Goal: Use online tool/utility: Use online tool/utility

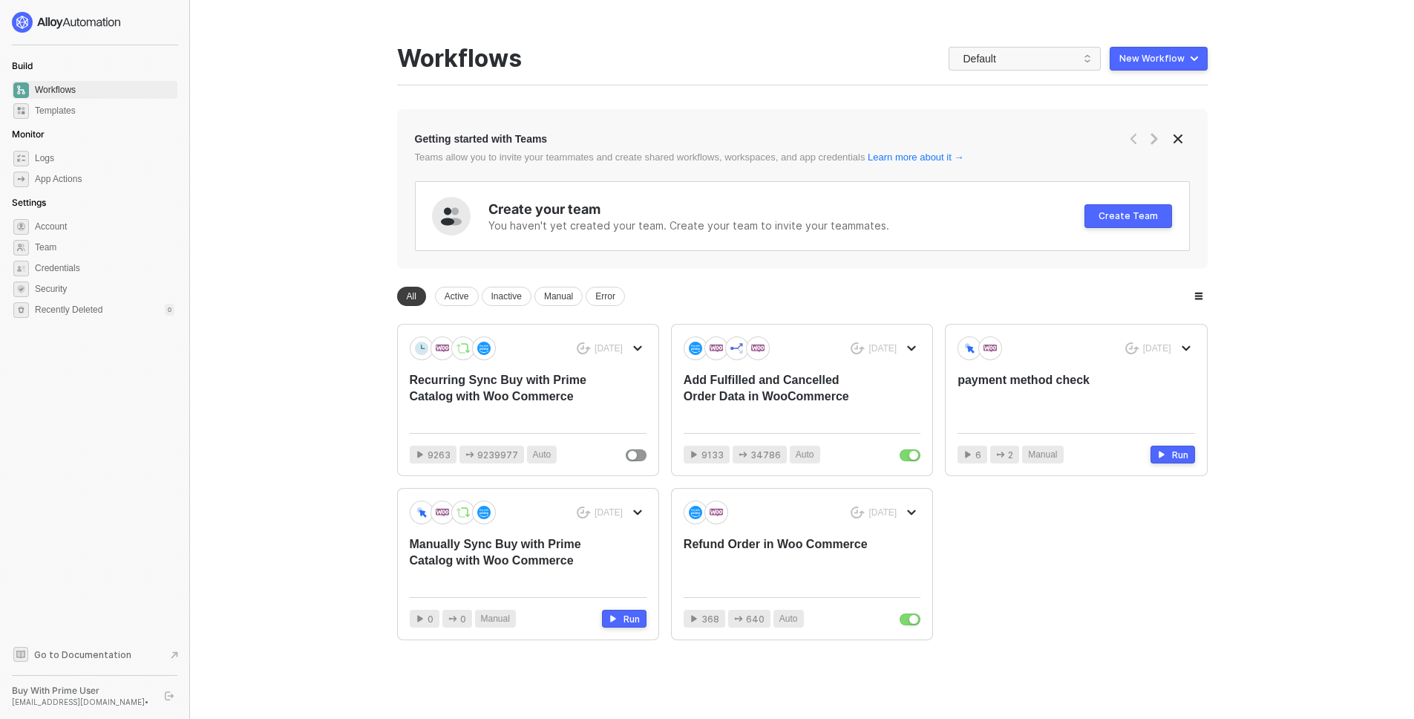
scroll to position [1, 0]
click at [800, 388] on div "Add Fulfilled and Cancelled Order Data in WooCommerce" at bounding box center [778, 394] width 189 height 49
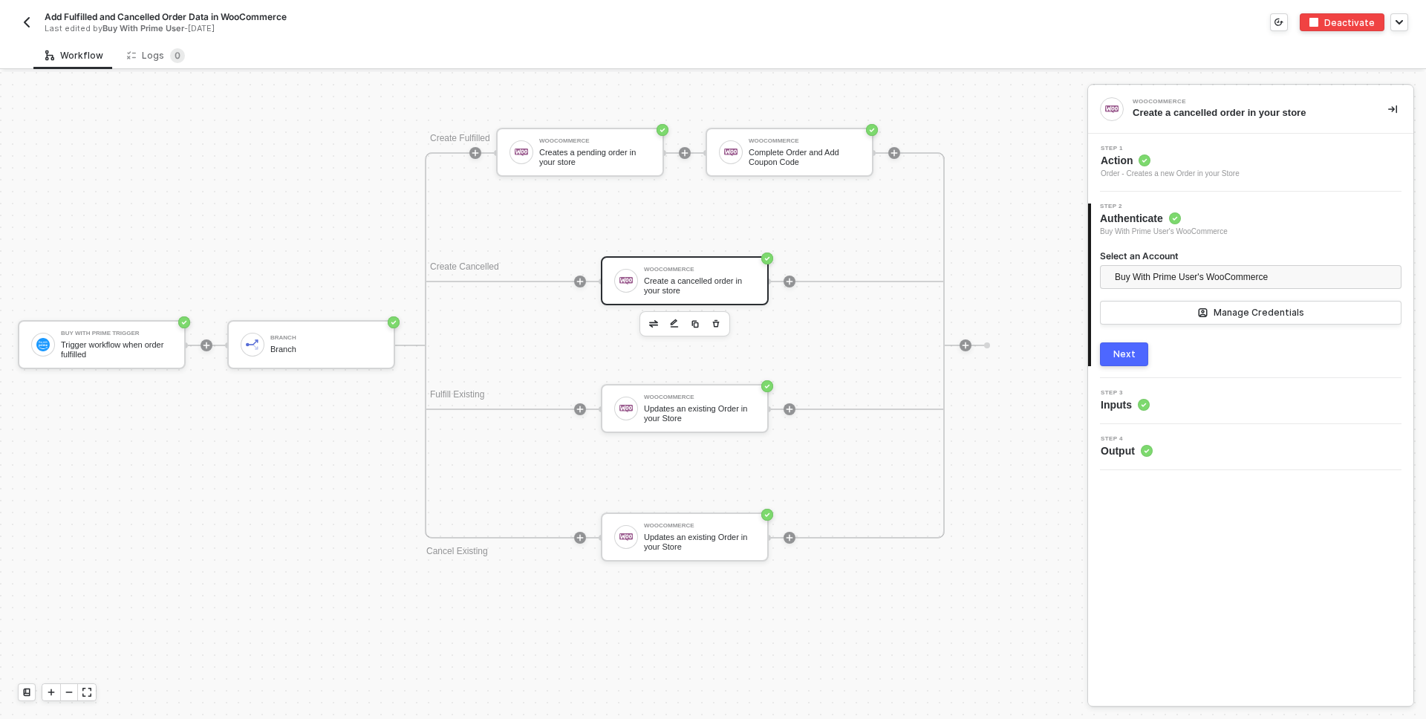
scroll to position [722, 0]
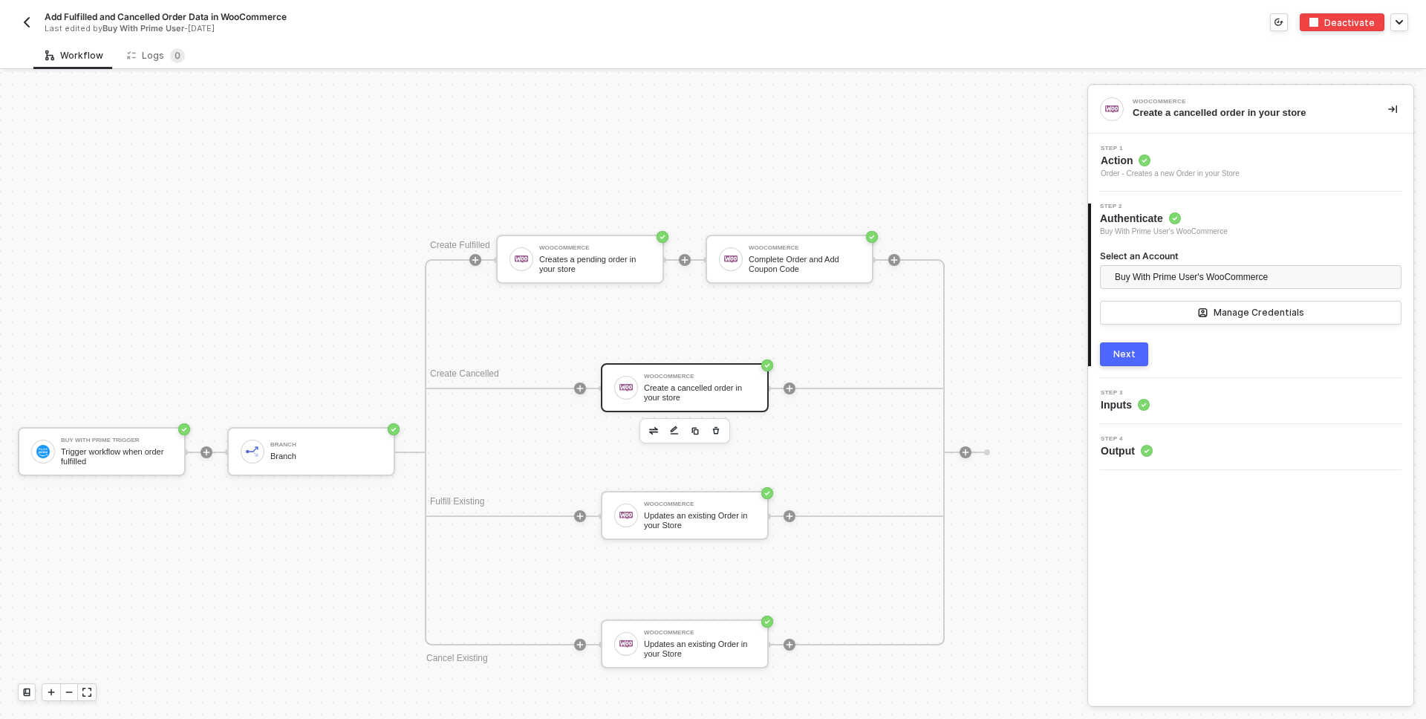
click at [31, 22] on img "button" at bounding box center [27, 22] width 12 height 12
